Goal: Task Accomplishment & Management: Use online tool/utility

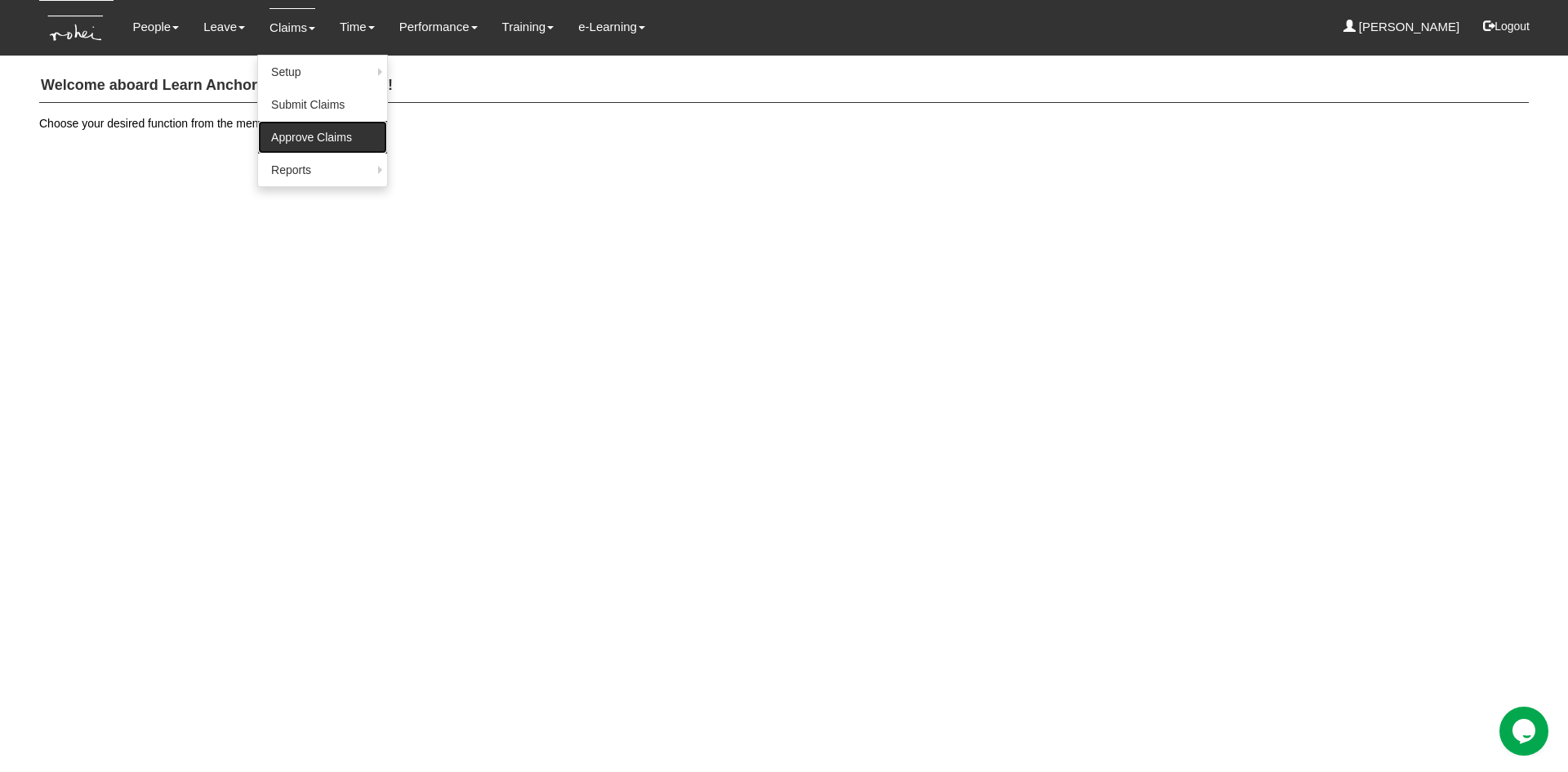
click at [306, 144] on link "Approve Claims" at bounding box center [323, 137] width 129 height 33
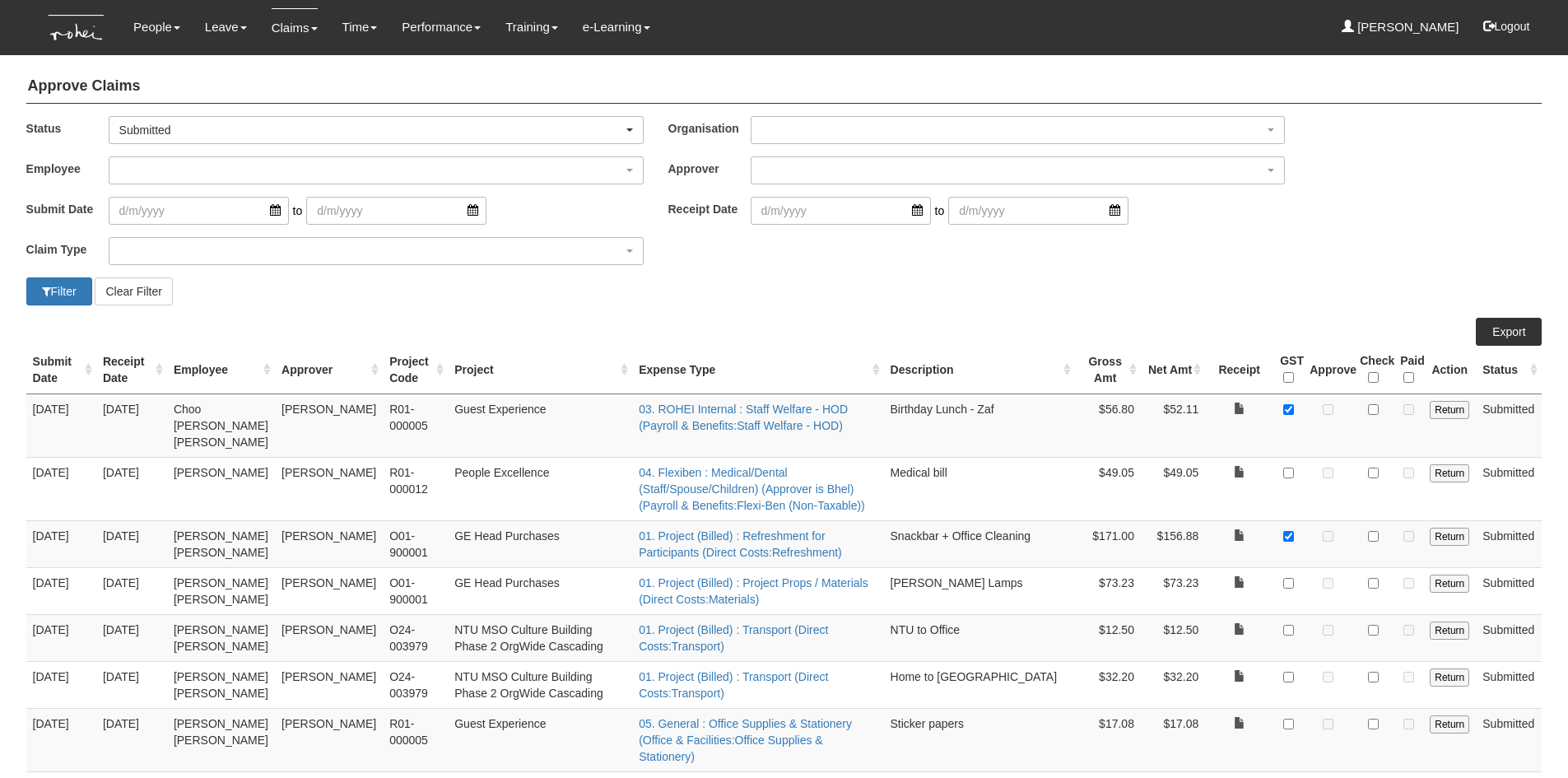
select select "50"
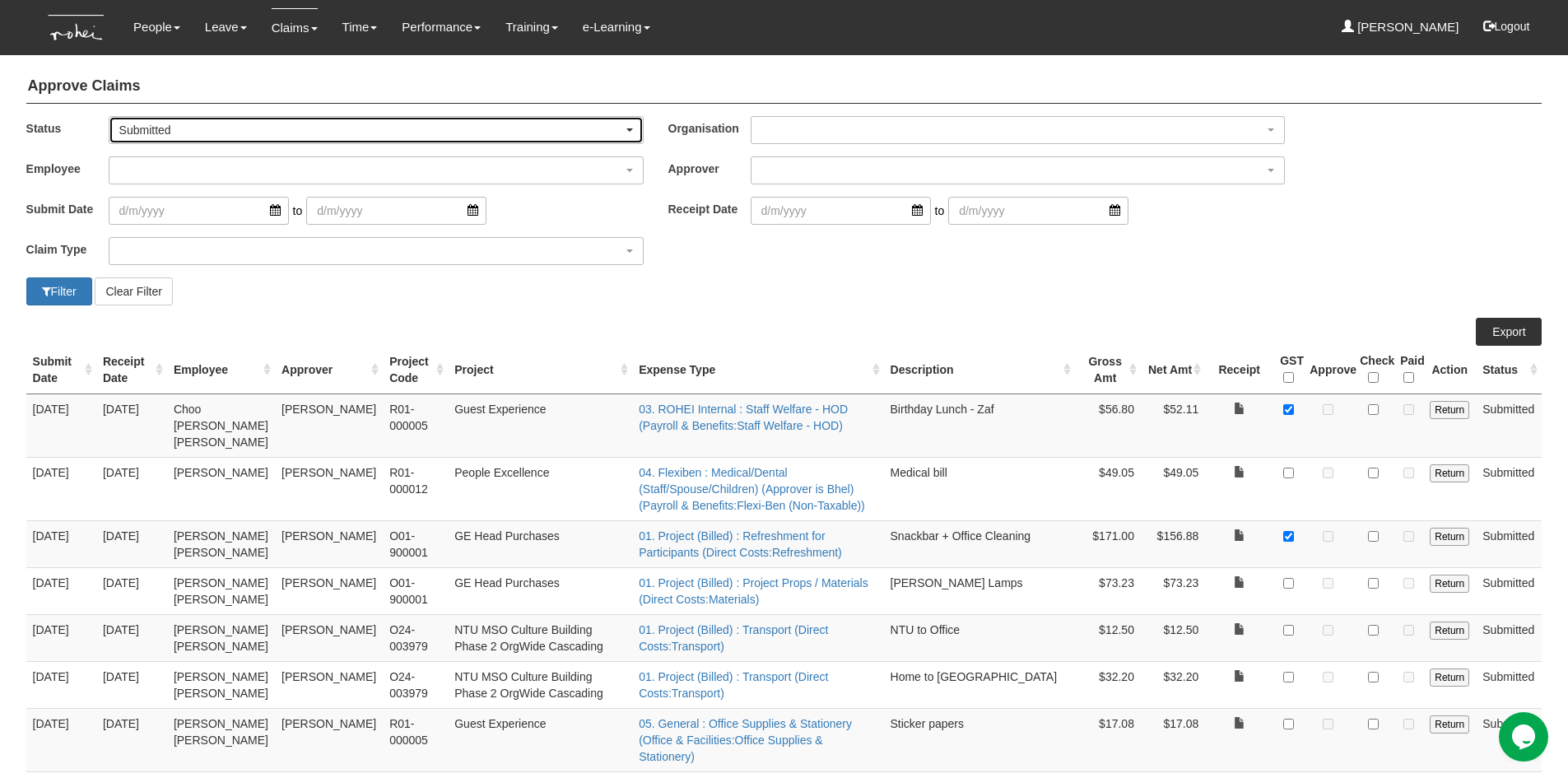
click at [259, 132] on div "Submitted" at bounding box center [371, 130] width 504 height 16
click at [172, 158] on link "-- All --" at bounding box center [152, 157] width 84 height 22
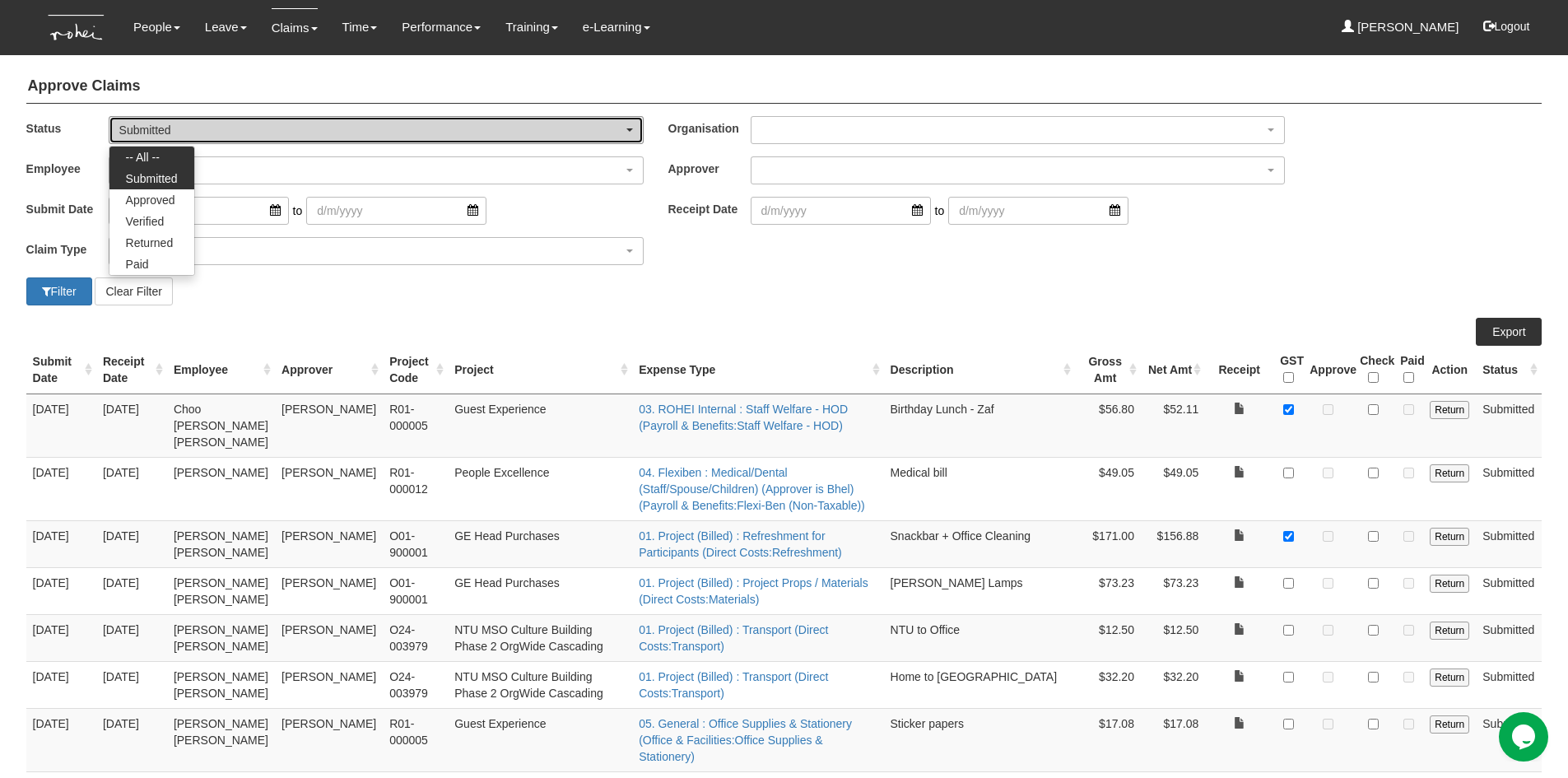
select select "All"
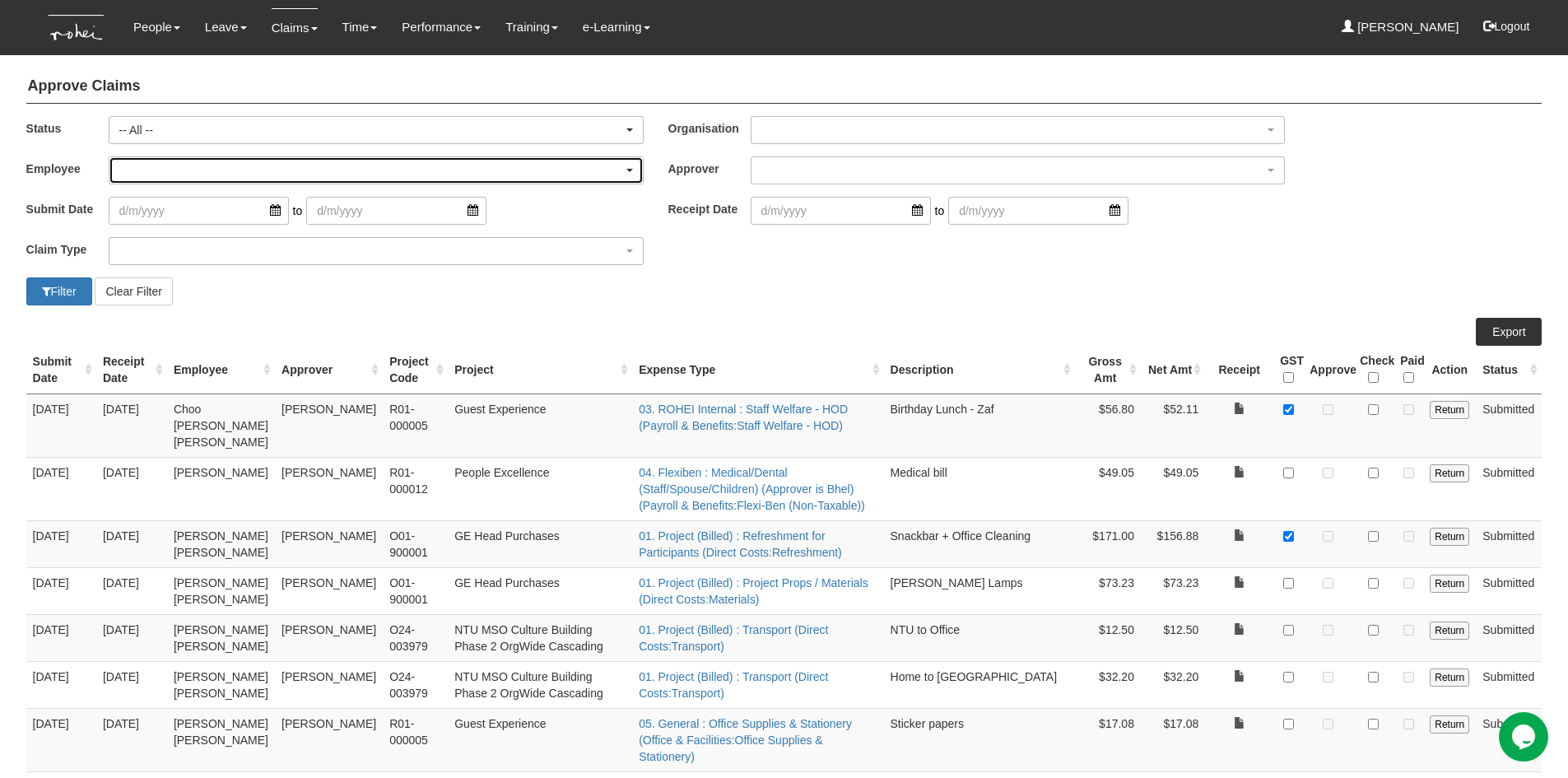
click at [167, 172] on div "button" at bounding box center [376, 170] width 533 height 26
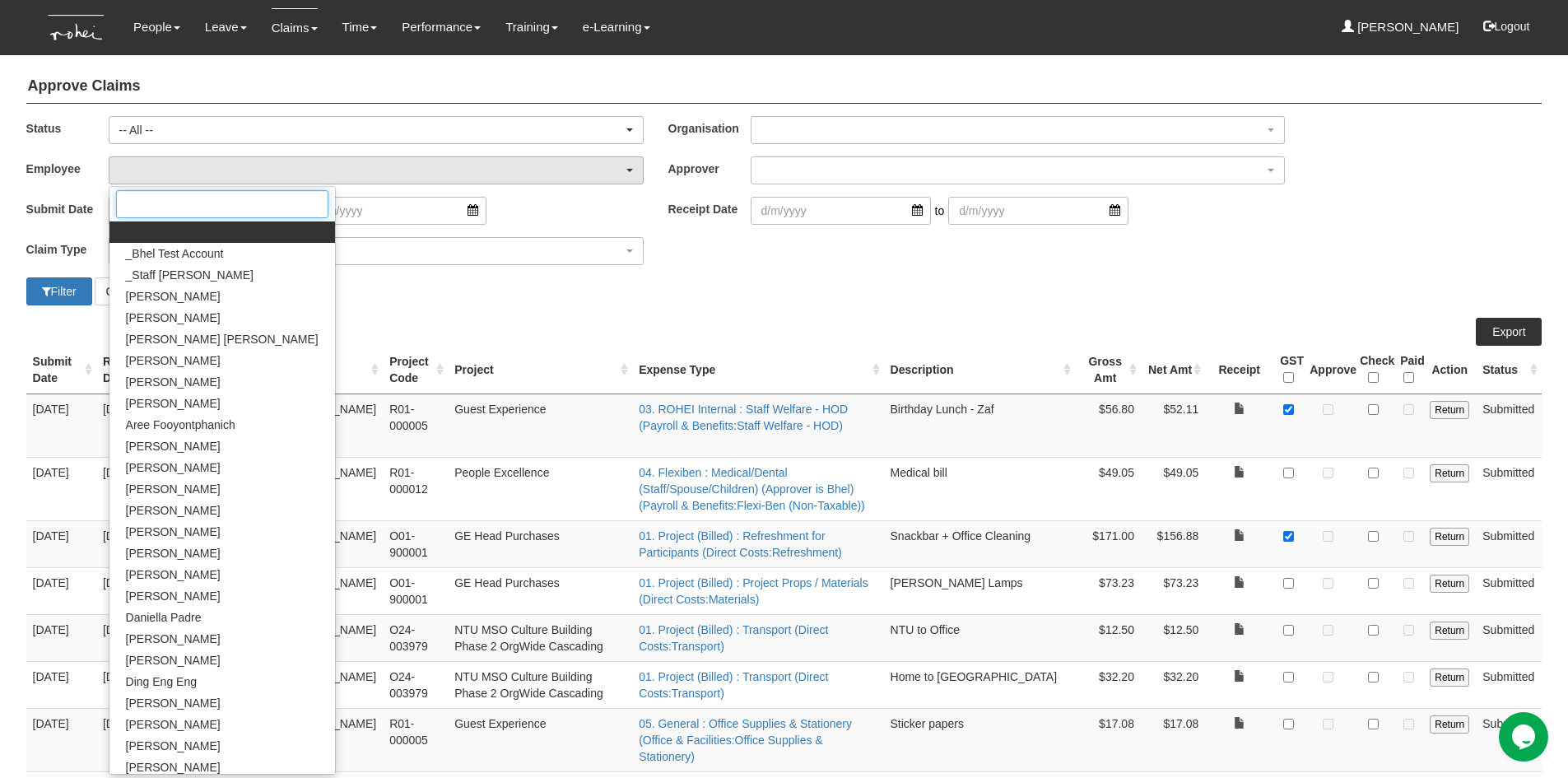
click at [164, 203] on input "Search" at bounding box center [222, 204] width 213 height 28
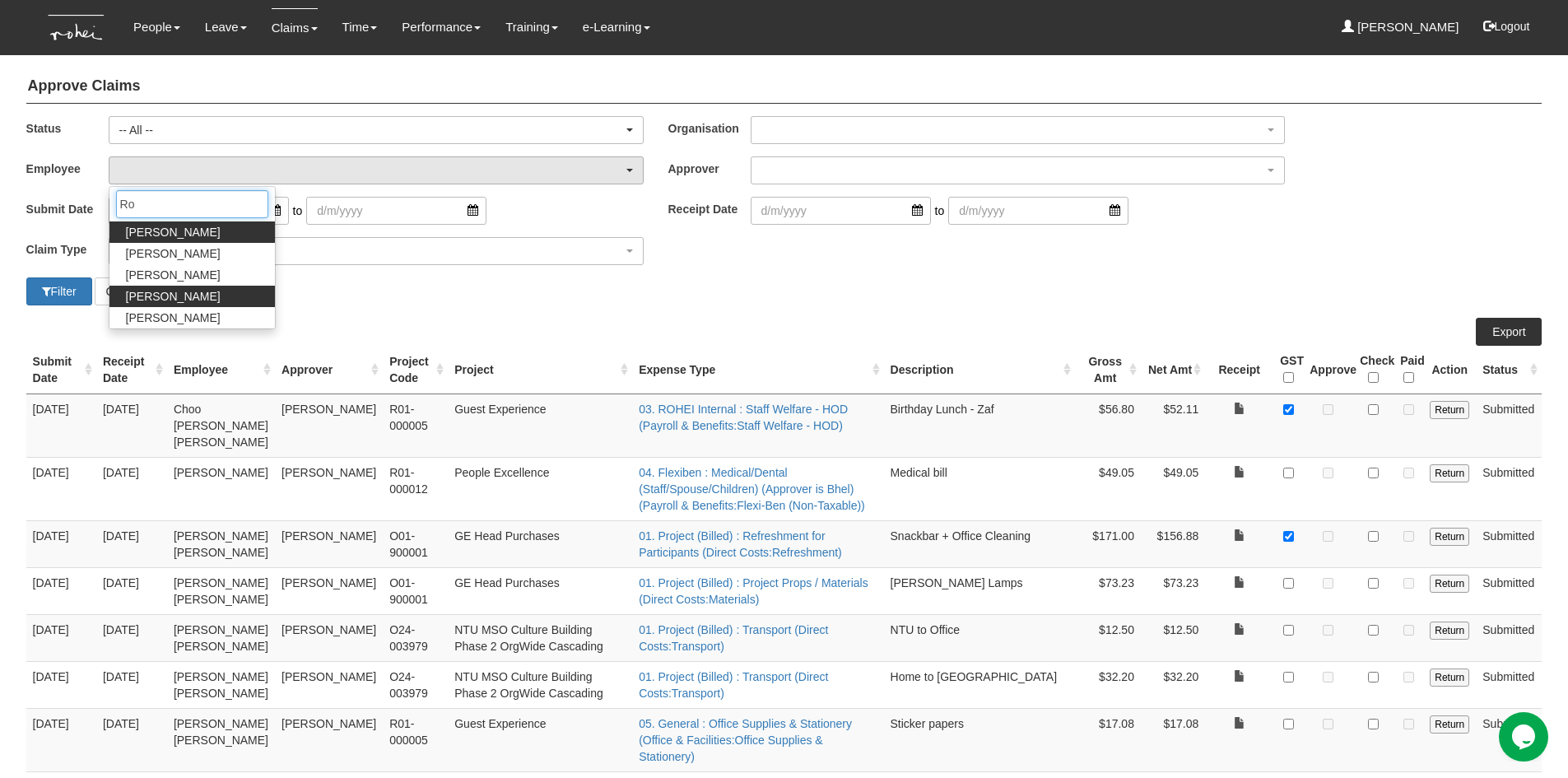
type input "Ro"
click at [172, 302] on span "Royston Choo" at bounding box center [172, 296] width 94 height 16
select select "5a253378-523a-4c52-9c83-550f69dab0df"
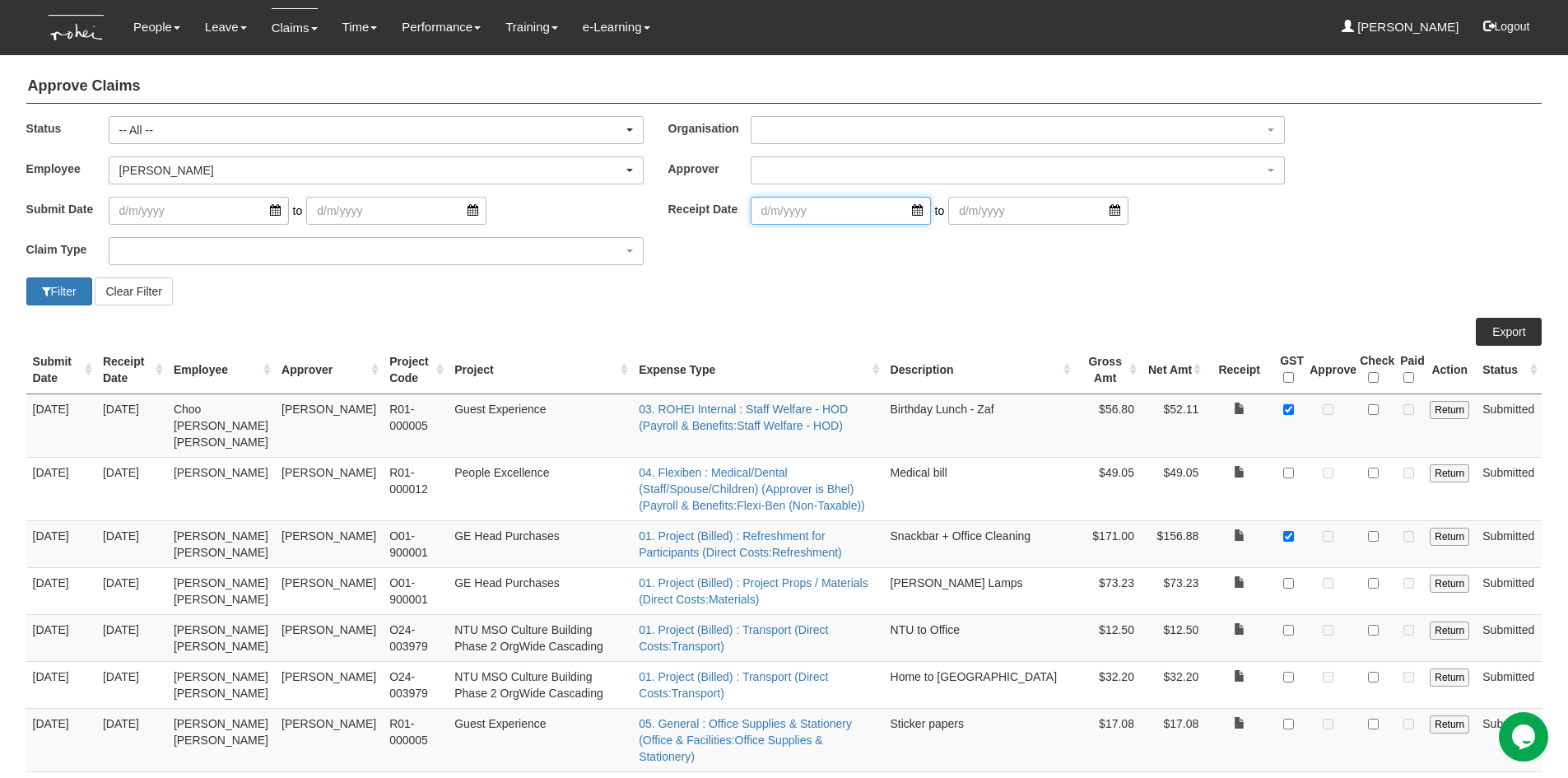
click at [901, 208] on input "search" at bounding box center [841, 210] width 181 height 28
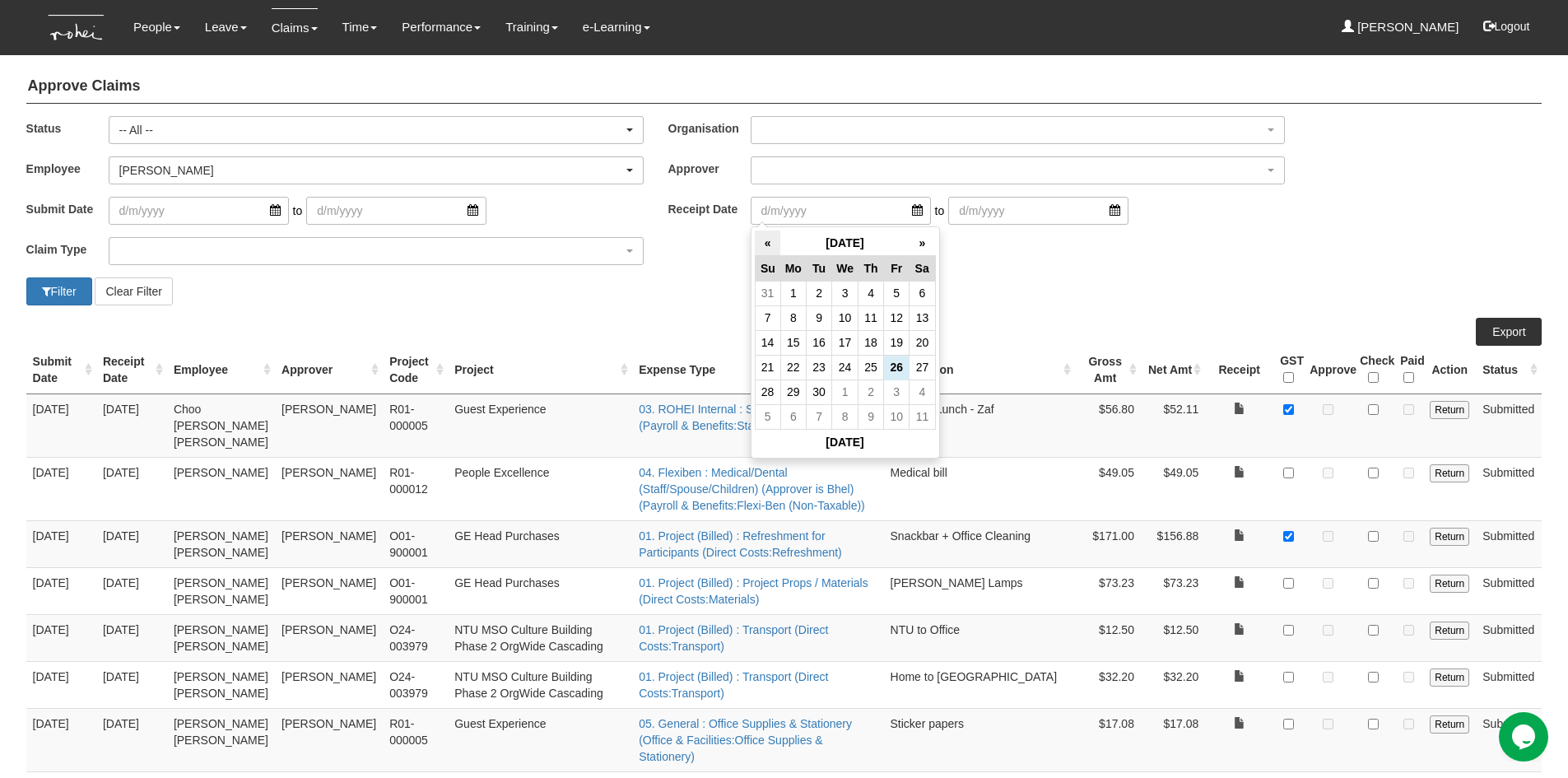
click at [772, 244] on th "«" at bounding box center [768, 243] width 25 height 25
click at [774, 405] on td "31" at bounding box center [768, 417] width 25 height 25
type input "31/8/2025"
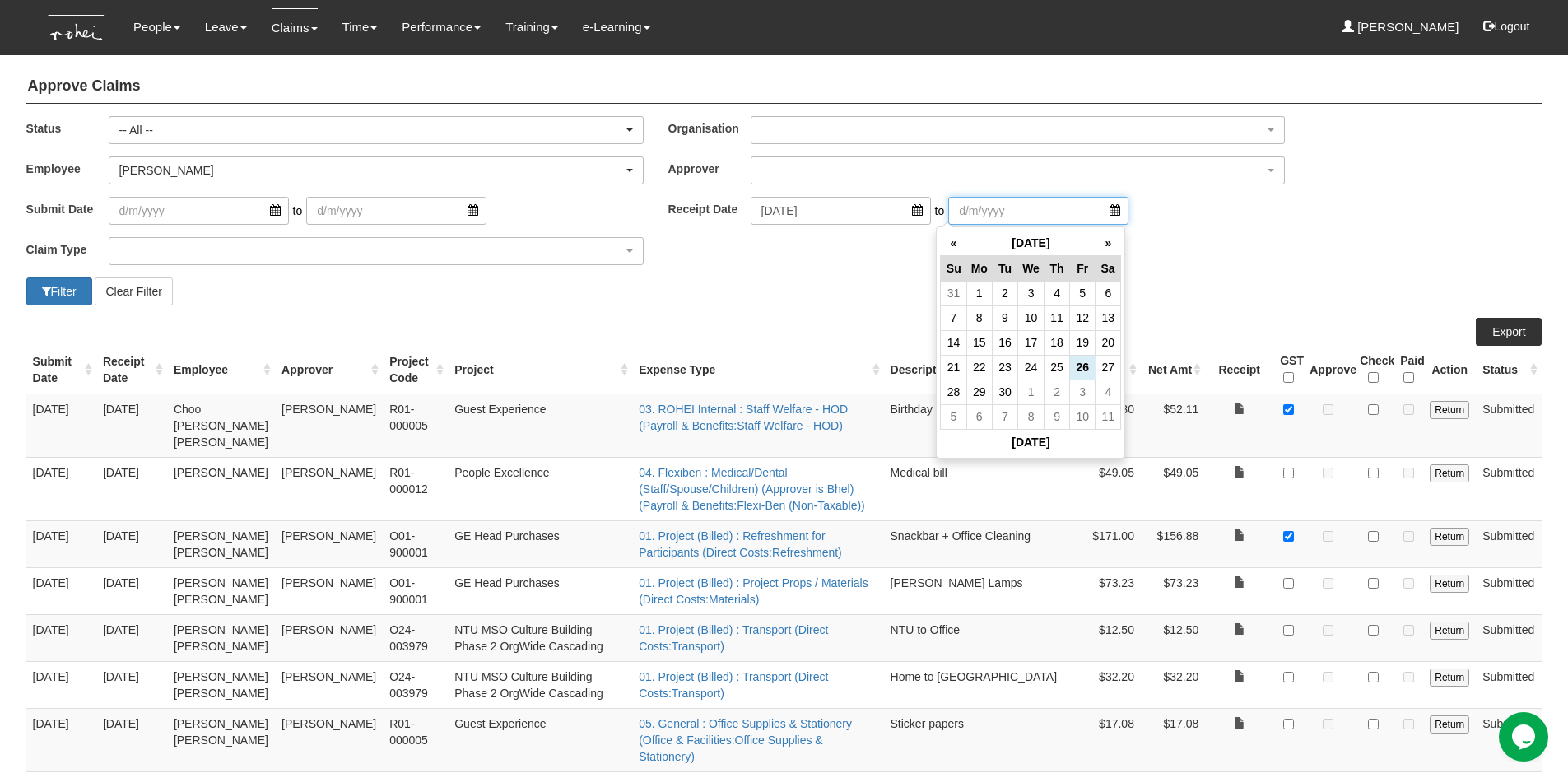
click at [1092, 203] on input "search" at bounding box center [1038, 210] width 181 height 28
click at [1088, 369] on td "26" at bounding box center [1083, 367] width 25 height 25
type input "26/9/2025"
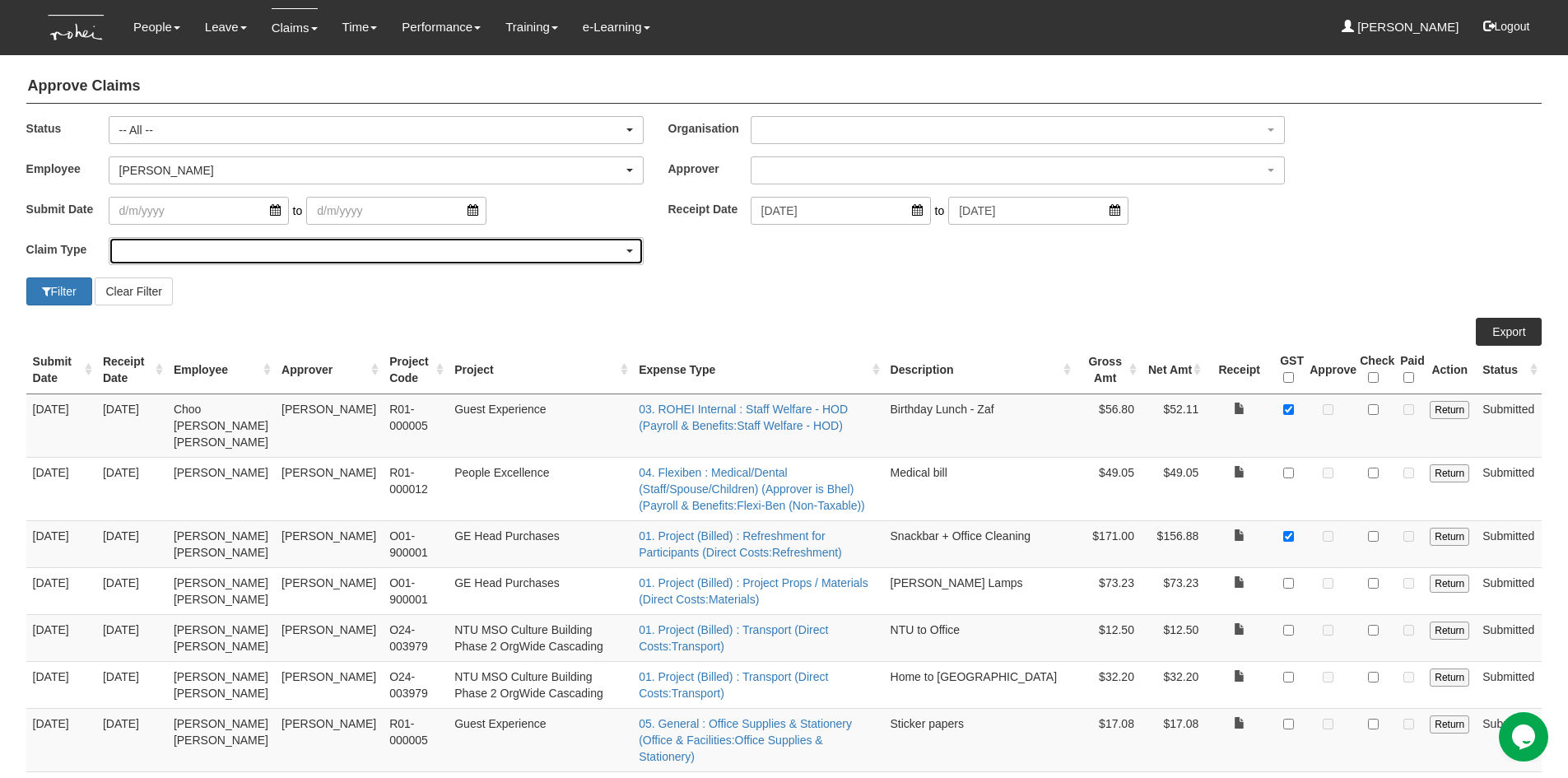
click at [141, 245] on div "button" at bounding box center [376, 251] width 533 height 26
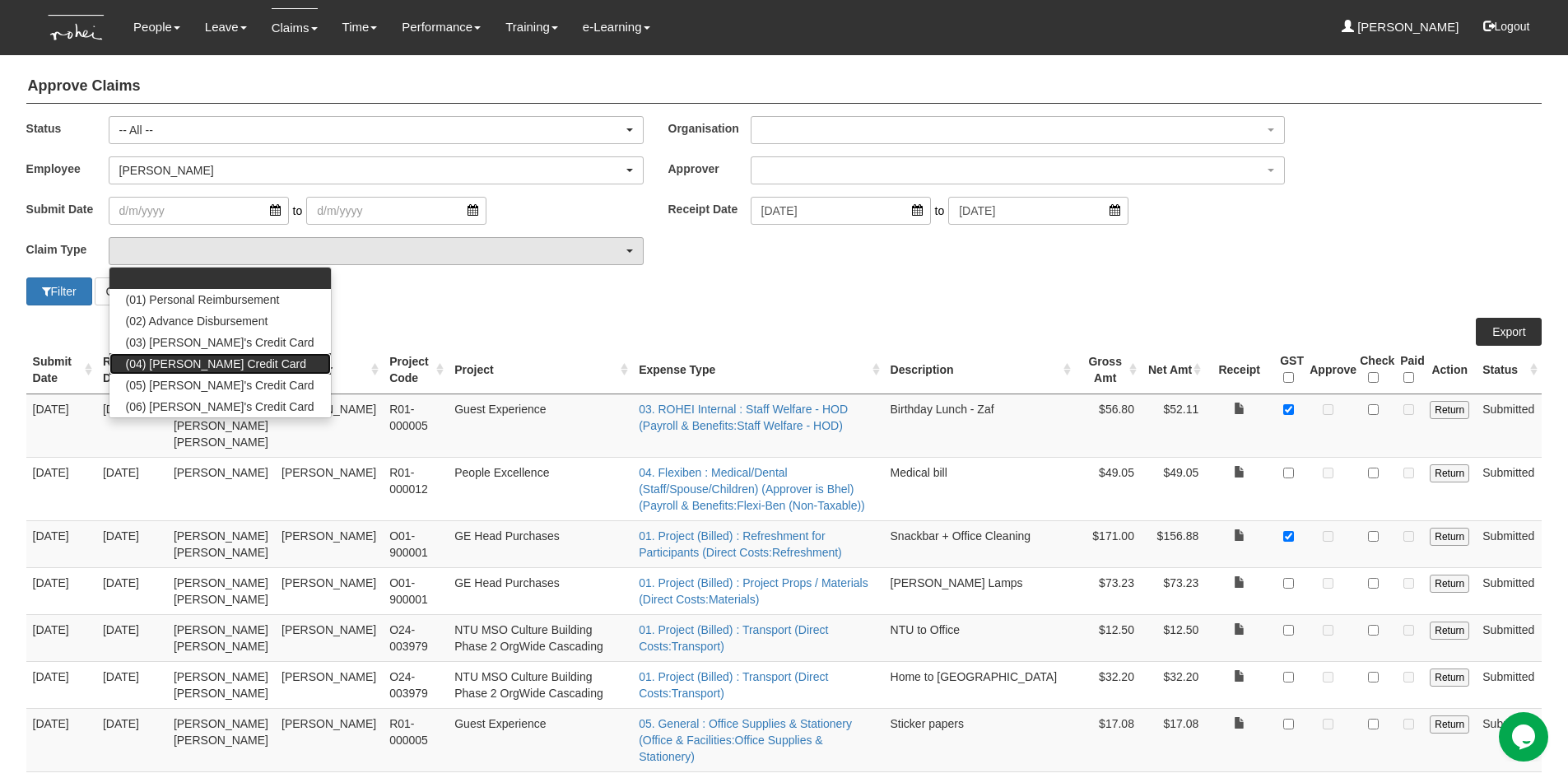
click at [180, 361] on span "(04) Roy's Credit Card" at bounding box center [216, 364] width 181 height 16
select select "16"
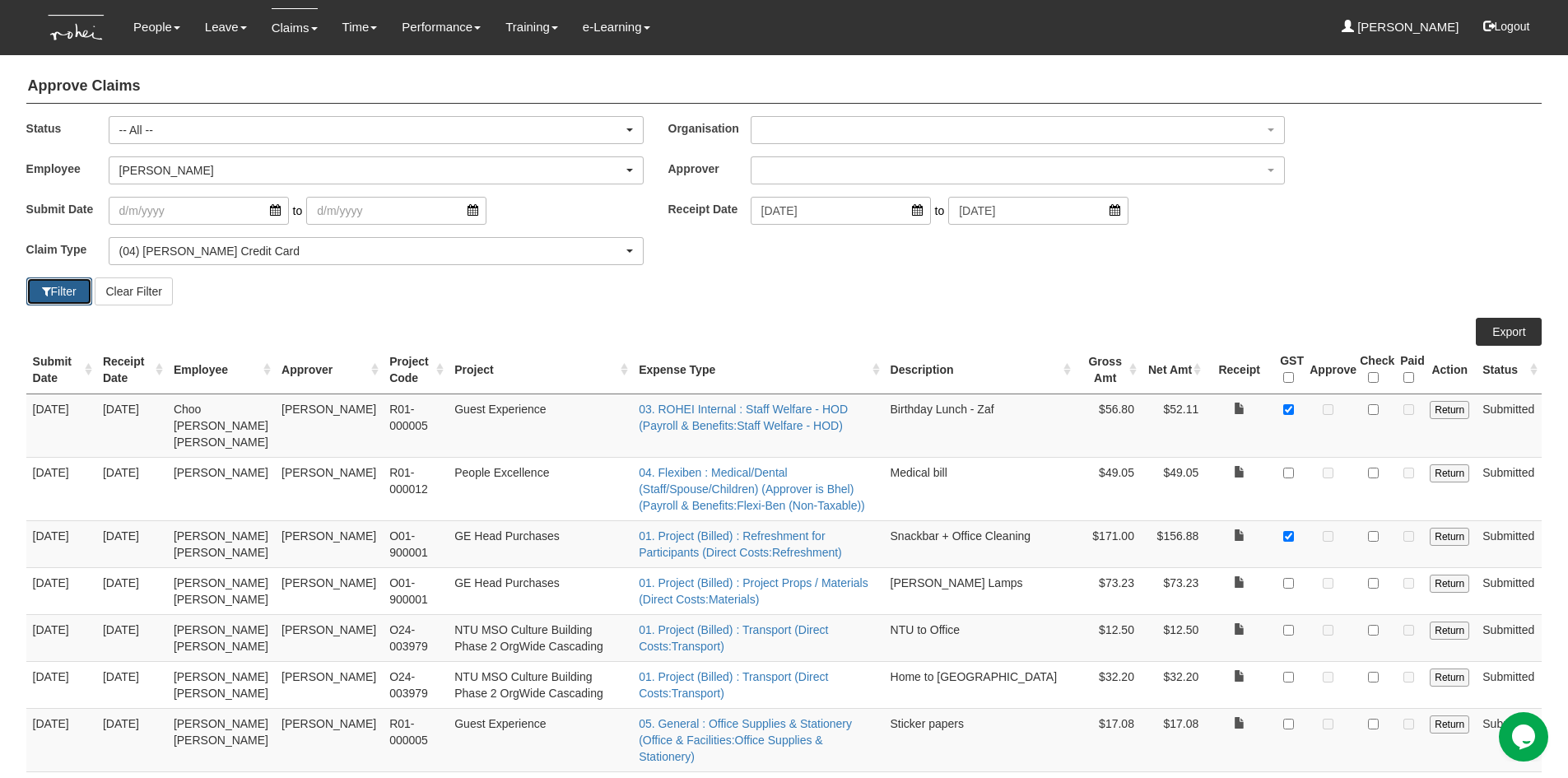
click at [51, 292] on button "Filter" at bounding box center [58, 291] width 66 height 28
select select "50"
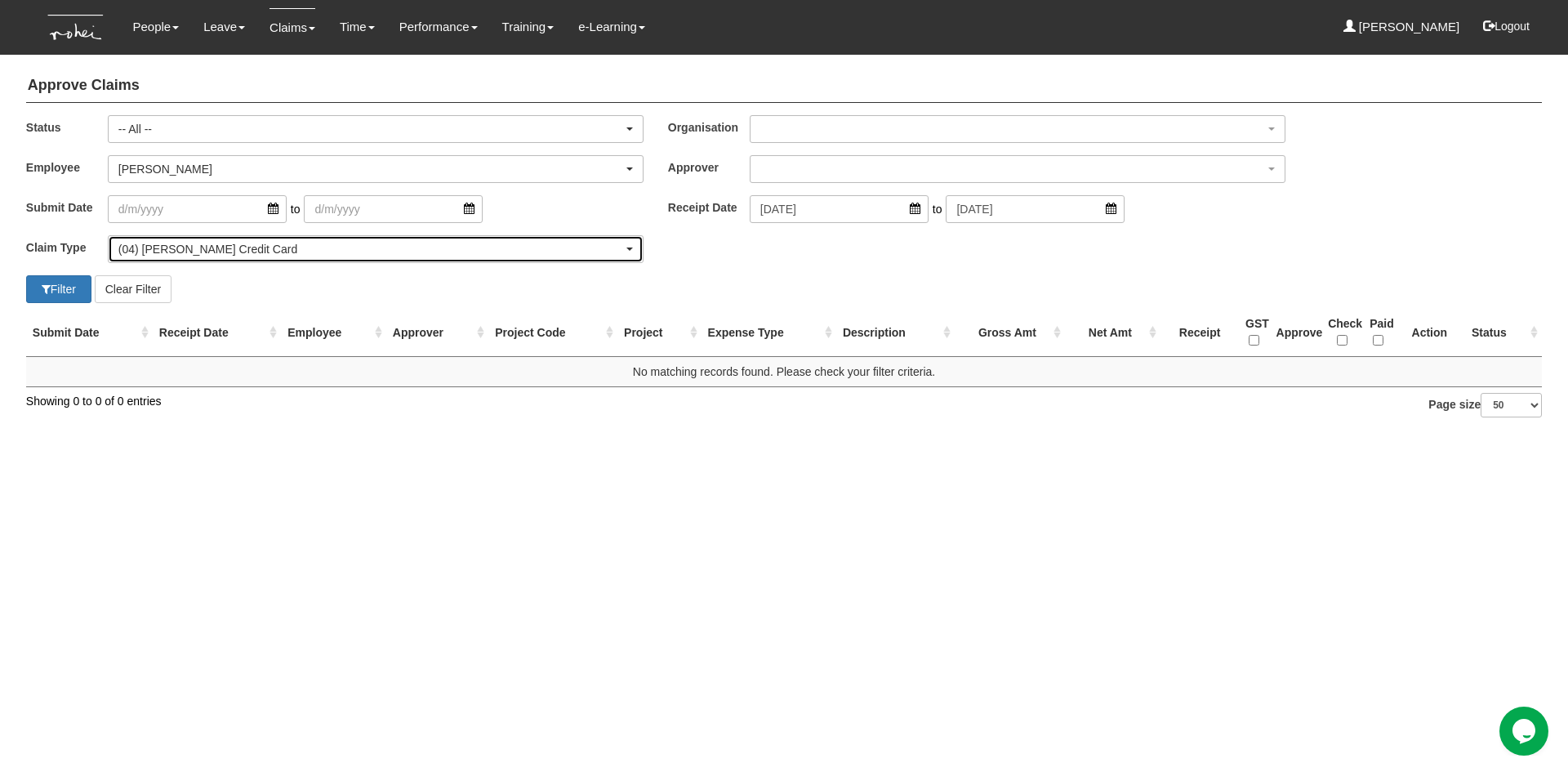
click at [225, 248] on div "(04) Roy's Credit Card" at bounding box center [371, 249] width 505 height 16
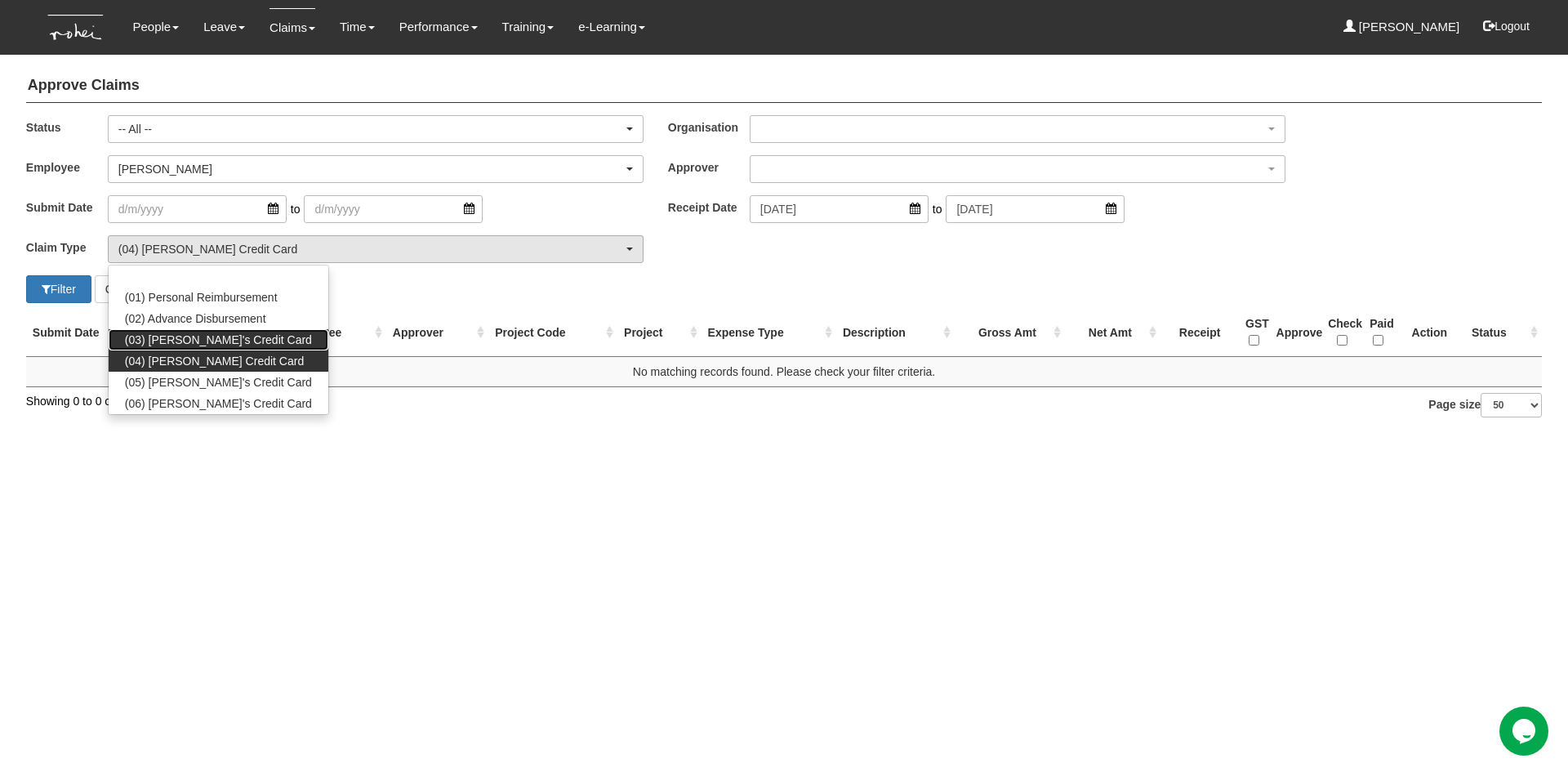
click at [216, 343] on span "(03) Daniel's Credit Card" at bounding box center [218, 340] width 187 height 16
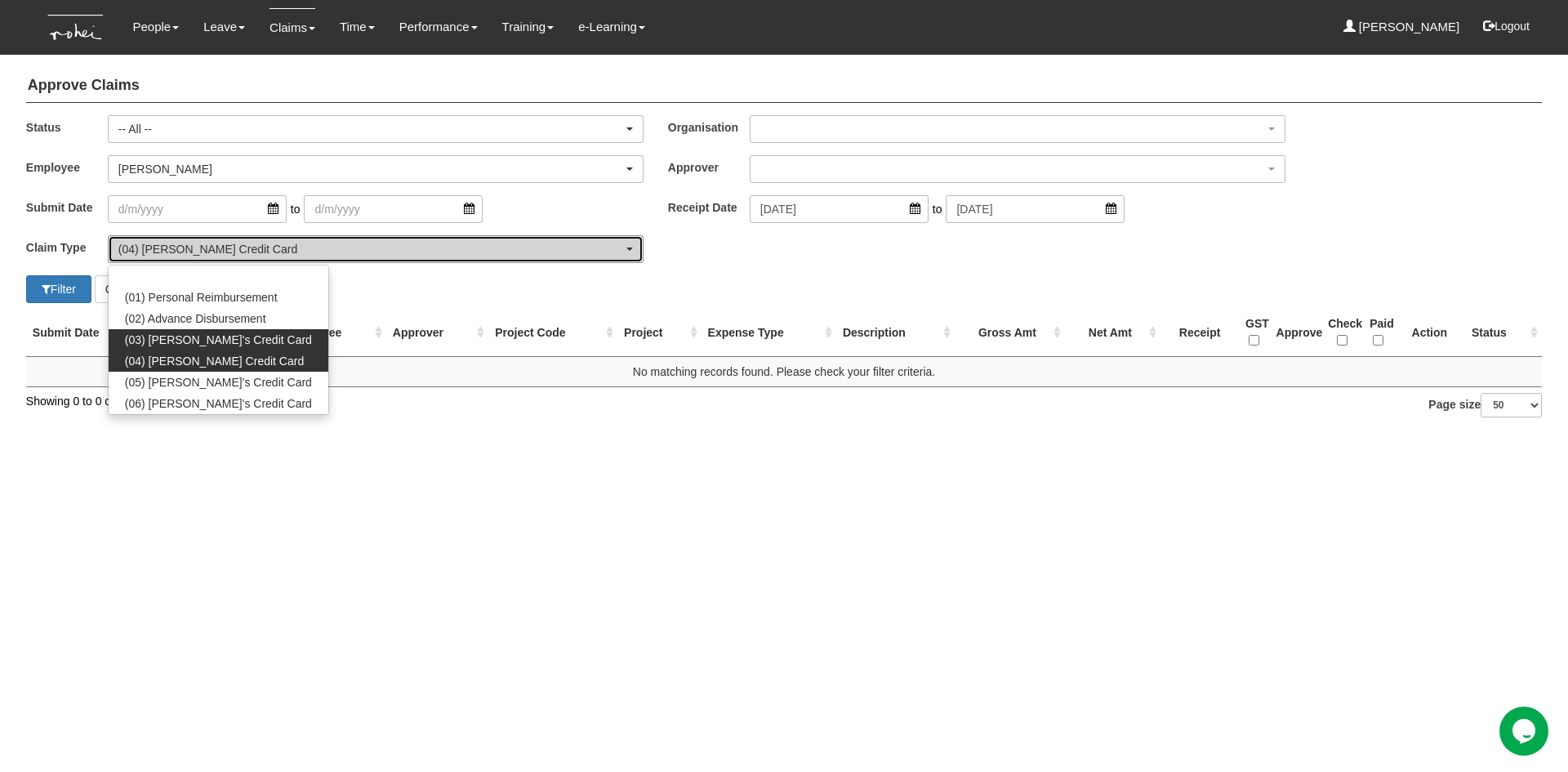
select select "15"
